Goal: Navigation & Orientation: Find specific page/section

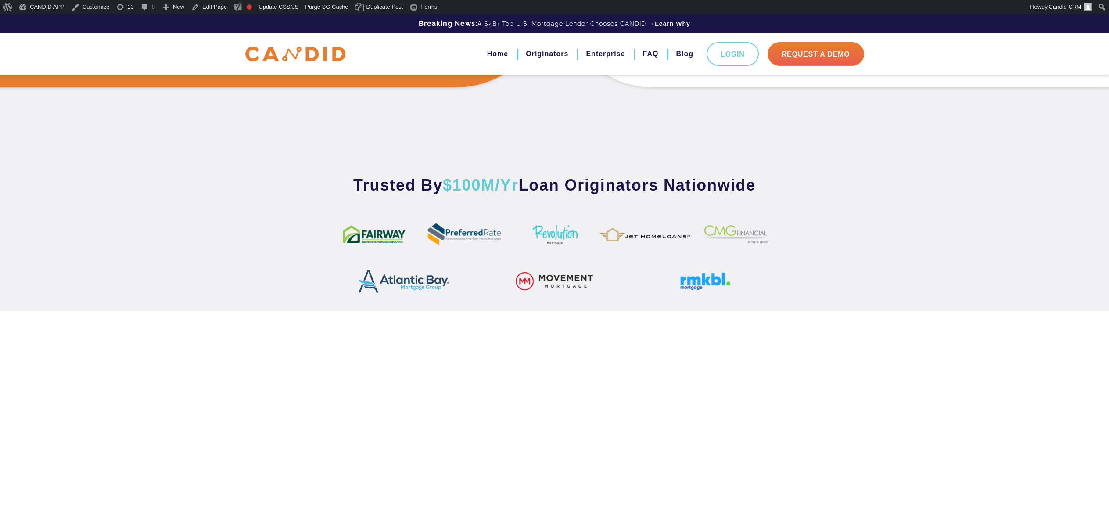
scroll to position [476, 0]
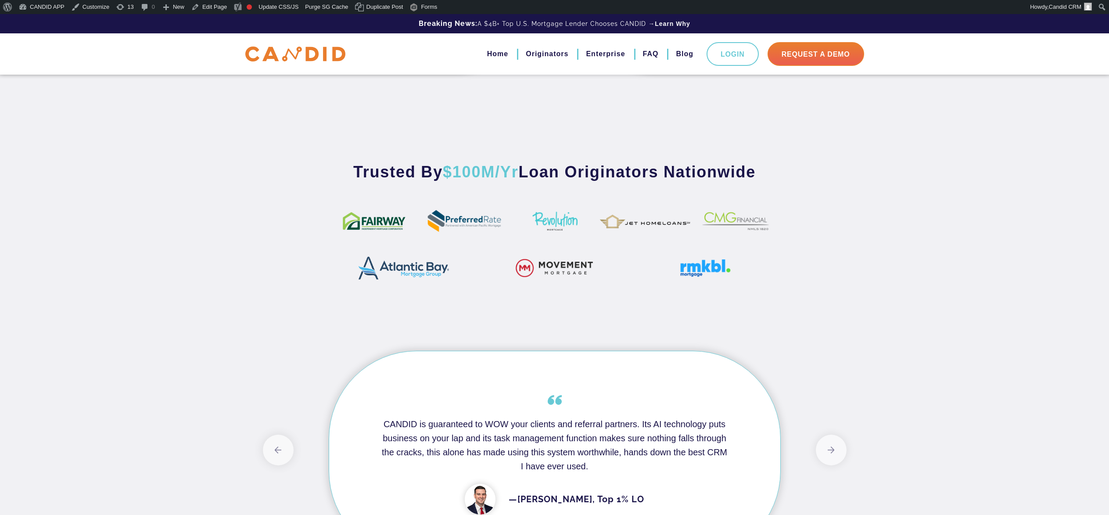
click at [217, 15] on div "Breaking News: A $4B+ Top U.S. Mortgage Lender Chooses CANDID → Learn Why" at bounding box center [554, 23] width 1109 height 19
click at [216, 7] on link "Edit Page" at bounding box center [209, 7] width 43 height 14
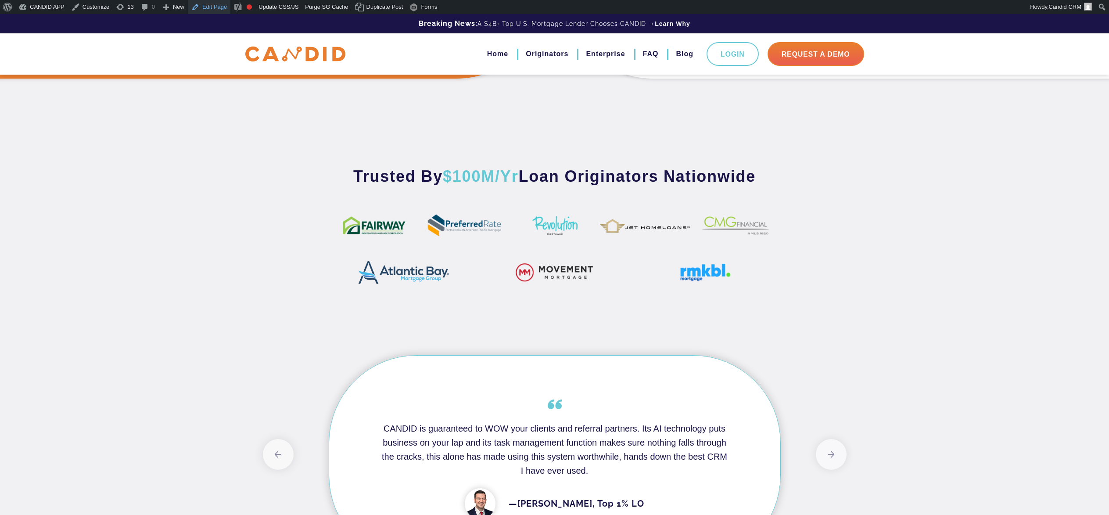
scroll to position [473, 0]
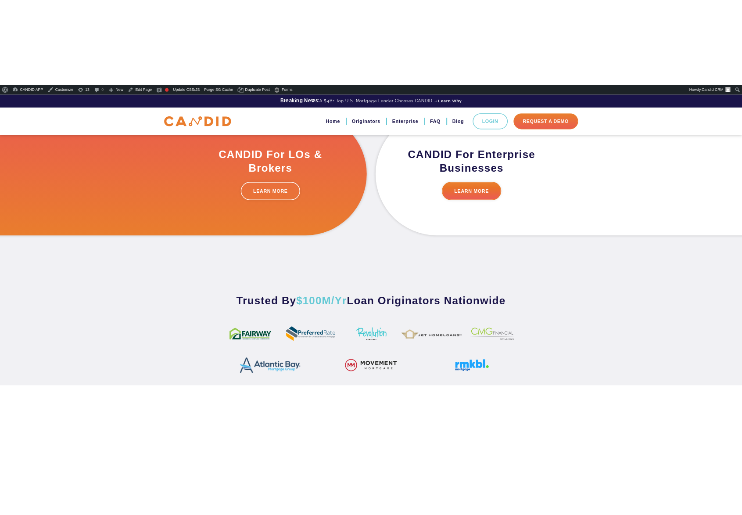
scroll to position [401, 0]
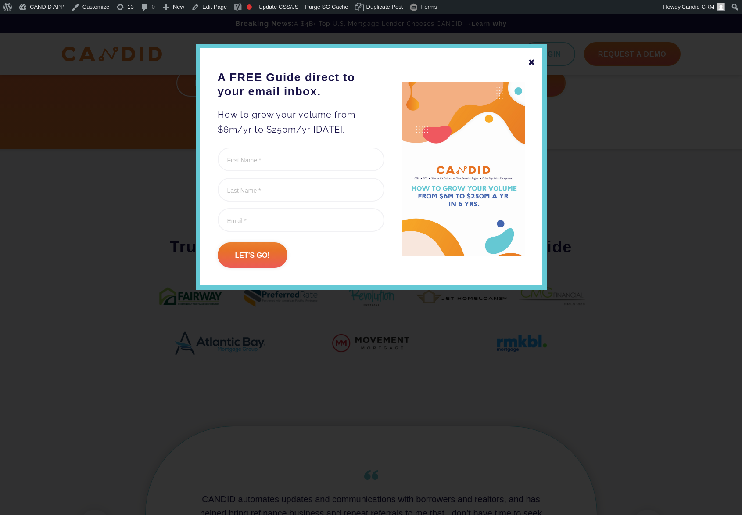
click at [534, 61] on div "✖" at bounding box center [532, 62] width 8 height 15
